Goal: Browse casually: Explore the website without a specific task or goal

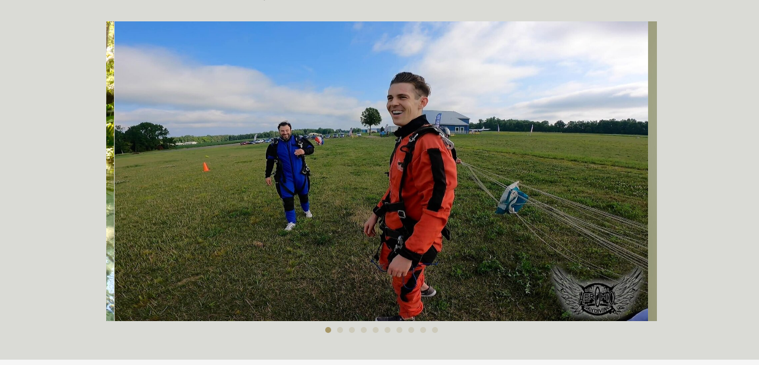
scroll to position [411, 0]
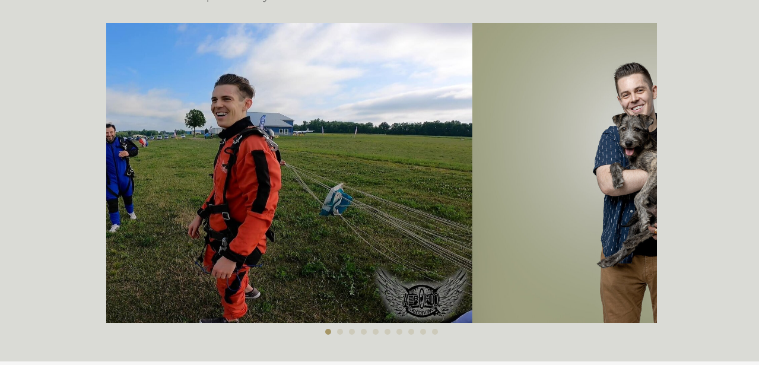
click at [403, 188] on img at bounding box center [205, 173] width 534 height 300
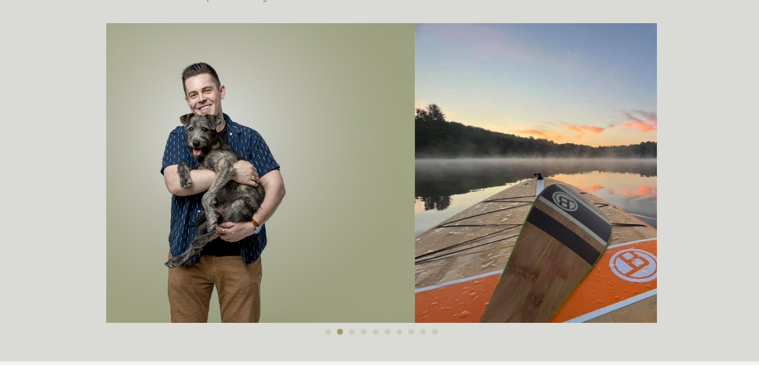
click at [415, 193] on img at bounding box center [614, 173] width 399 height 300
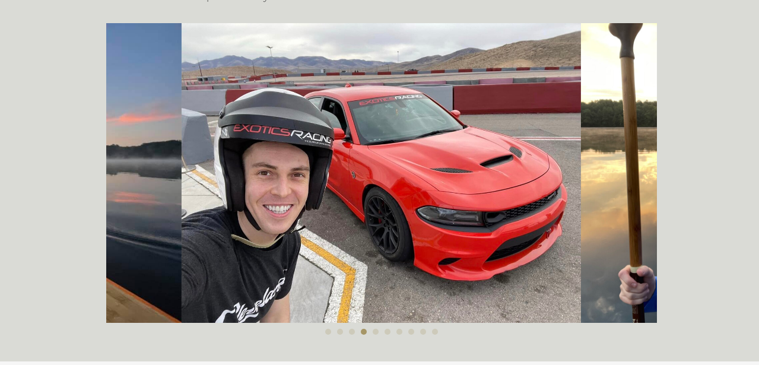
click at [271, 240] on img at bounding box center [381, 173] width 399 height 300
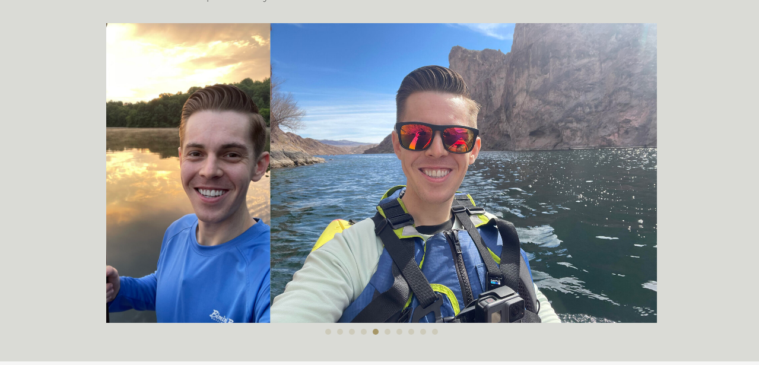
click at [275, 207] on img at bounding box center [469, 173] width 399 height 300
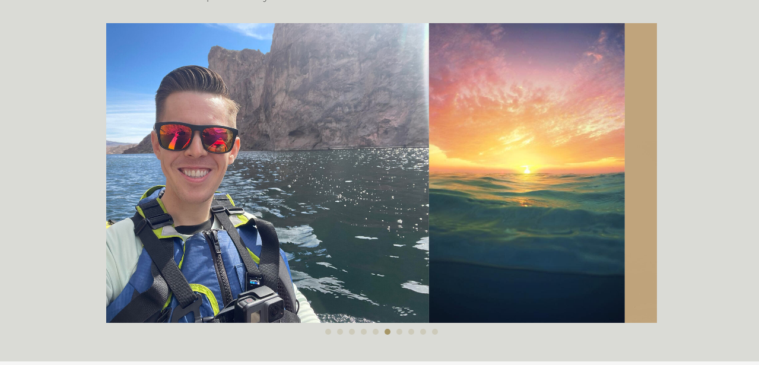
click at [306, 197] on img at bounding box center [229, 173] width 399 height 300
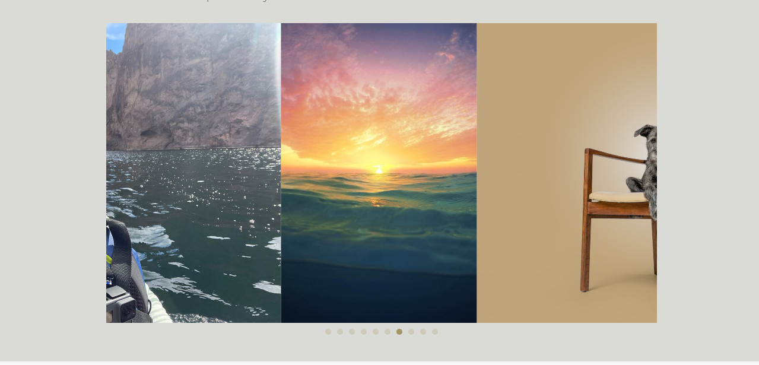
click at [477, 201] on img at bounding box center [664, 173] width 374 height 300
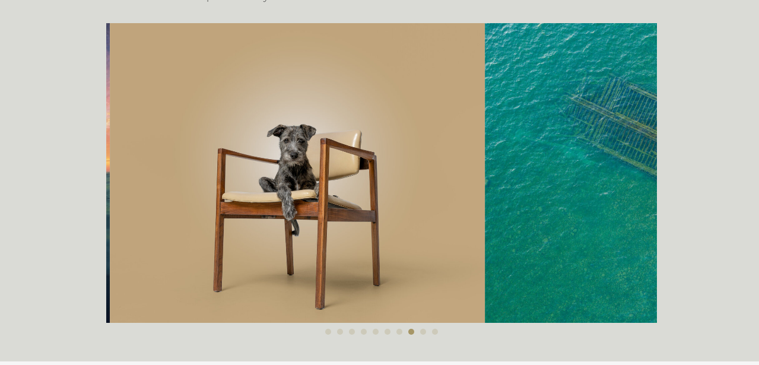
click at [259, 190] on img at bounding box center [297, 173] width 374 height 300
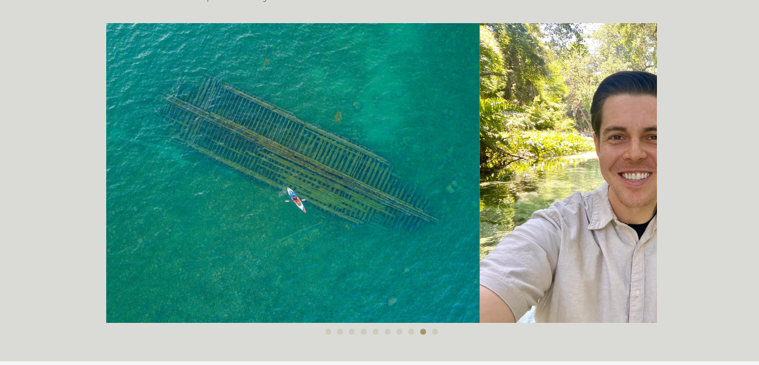
click at [252, 185] on img at bounding box center [280, 173] width 400 height 300
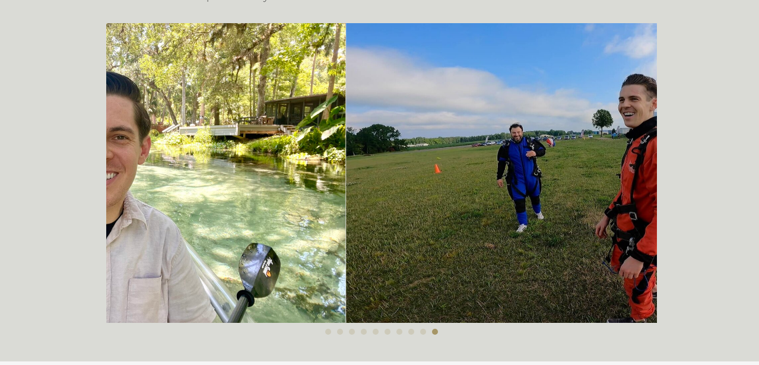
click at [153, 291] on img at bounding box center [145, 173] width 399 height 300
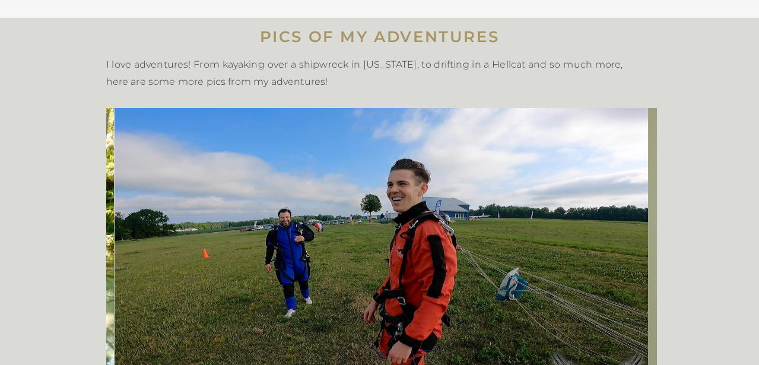
scroll to position [0, 0]
